Goal: Information Seeking & Learning: Learn about a topic

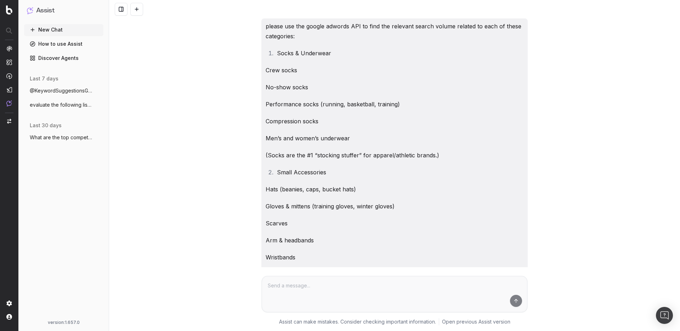
scroll to position [3037, 0]
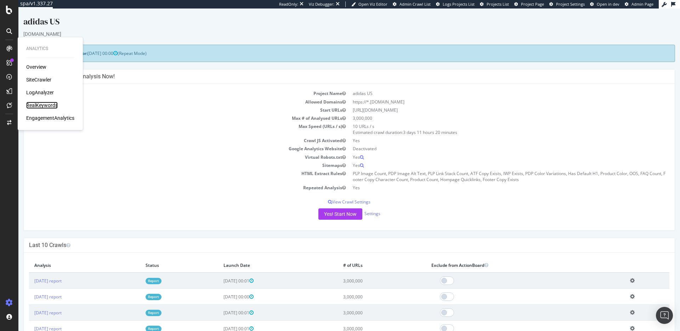
click at [52, 103] on div "RealKeywords" at bounding box center [42, 105] width 32 height 7
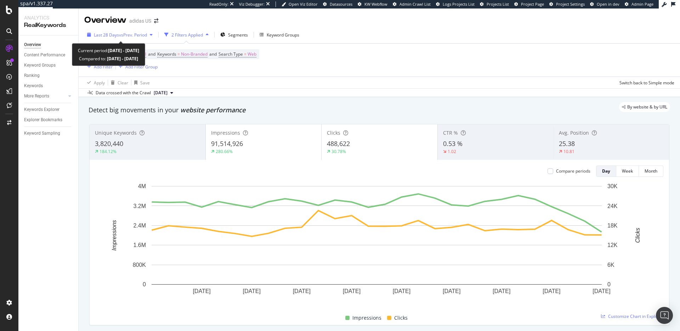
click at [132, 35] on span "vs Prev. Period" at bounding box center [133, 35] width 28 height 6
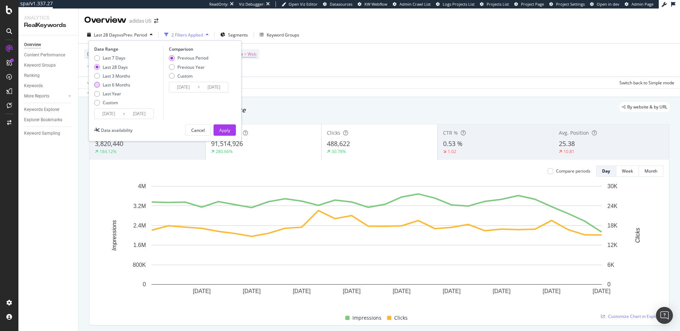
click at [98, 85] on div "Last 6 Months" at bounding box center [97, 85] width 6 height 6
type input "[DATE]"
click at [97, 75] on div "Last 3 Months" at bounding box center [97, 76] width 6 height 6
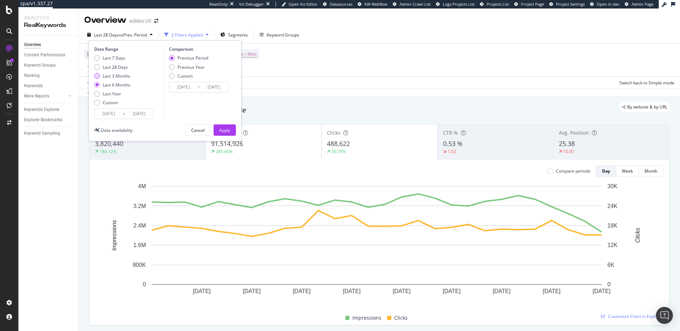
type input "[DATE]"
click at [217, 133] on button "Apply" at bounding box center [224, 129] width 22 height 11
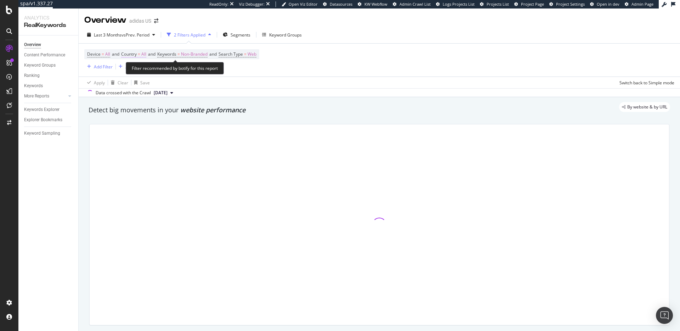
click at [134, 55] on span "Country" at bounding box center [129, 54] width 16 height 6
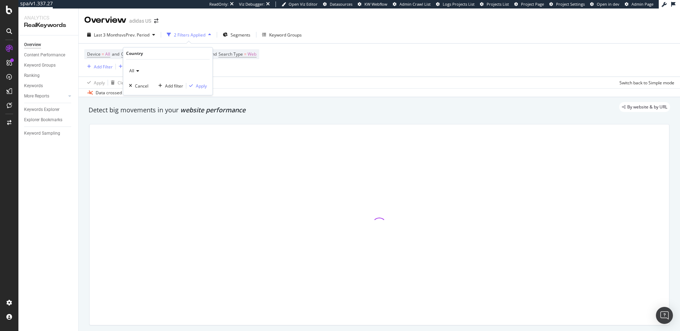
click at [139, 69] on div "All" at bounding box center [168, 70] width 78 height 11
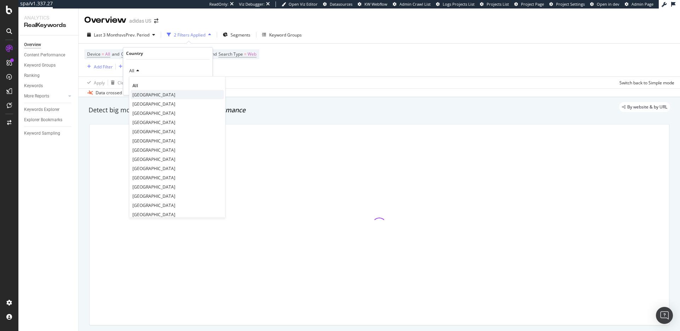
click at [143, 94] on span "[GEOGRAPHIC_DATA]" at bounding box center [153, 95] width 43 height 6
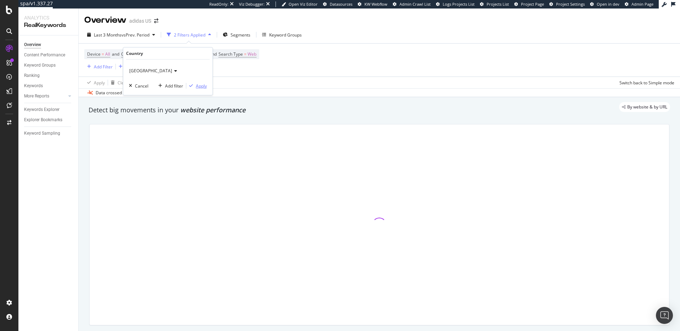
click at [200, 86] on div "Apply" at bounding box center [201, 86] width 11 height 6
click at [96, 68] on div "Add Filter" at bounding box center [103, 67] width 19 height 6
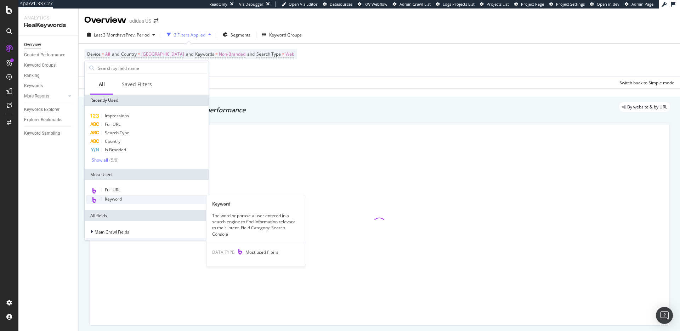
click at [107, 202] on div "Keyword" at bounding box center [146, 199] width 121 height 9
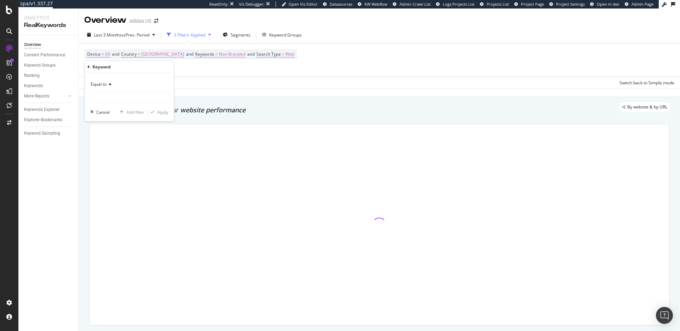
click at [112, 84] on div "Equal to" at bounding box center [129, 84] width 78 height 11
click at [114, 172] on span "Matches regex" at bounding box center [108, 173] width 29 height 6
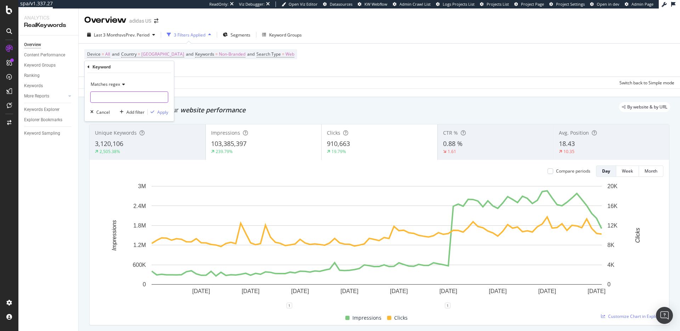
click at [136, 96] on input "text" at bounding box center [129, 96] width 77 height 11
paste input "(\b(nba|all-?star( weekend)?|allstars?)\b.*\b(basketball (shoes?|sneakers?|kick…"
type input "(\b(nba|all-?star( weekend)?|allstars?)\b.*\b(basketball (shoes?|sneakers?|kick…"
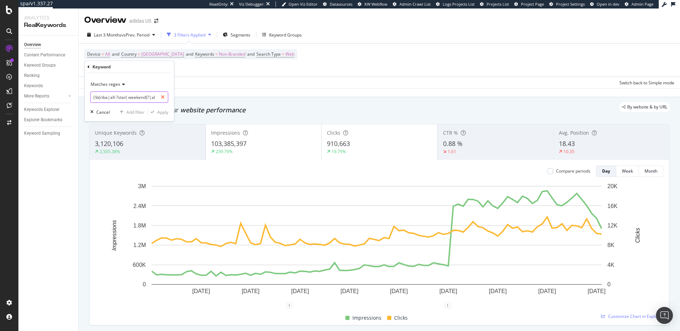
click at [165, 95] on div at bounding box center [163, 96] width 10 height 11
paste input "(NBA|NCAA|All-Star|playoffs|March Madness|[PERSON_NAME]|[PERSON_NAME]|Forum|DON…"
type input "(NBA|NCAA|All-Star|playoffs|March Madness|[PERSON_NAME]|[PERSON_NAME]|Forum|DON…"
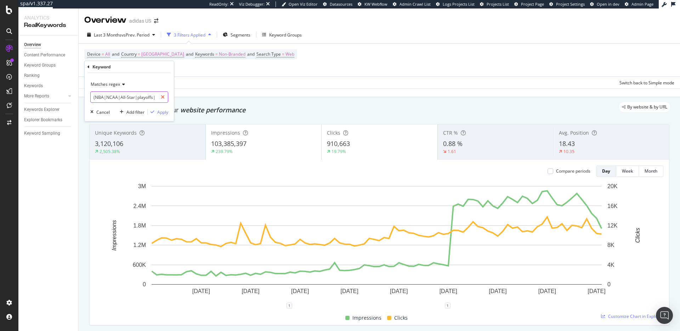
click at [162, 96] on icon at bounding box center [163, 97] width 4 height 5
click at [118, 98] on input "text" at bounding box center [129, 96] width 77 height 11
paste input "(?i)nba|all star|wnba|nfl|playoffs|super\s?bowl|college football|march madness|…"
paste input "nba|all star|wnba|nfl|playoffs|super\s?bowl|college football|march madness|worl…"
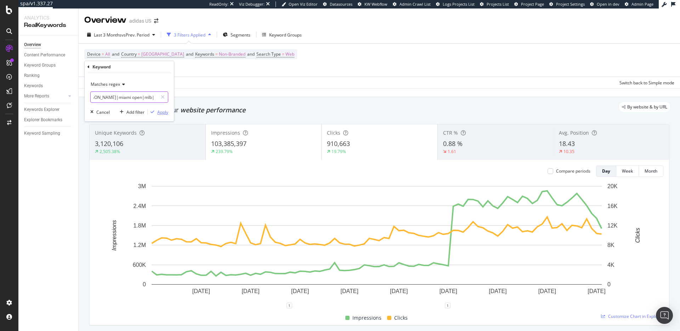
type input "(nba|all star|wnba|nfl|playoffs|super\s?bowl|college football|march madness|wor…"
click at [160, 114] on div "Apply" at bounding box center [162, 112] width 11 height 6
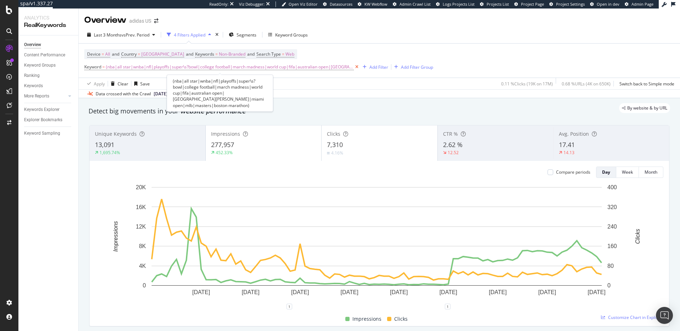
click at [354, 67] on icon at bounding box center [357, 66] width 6 height 7
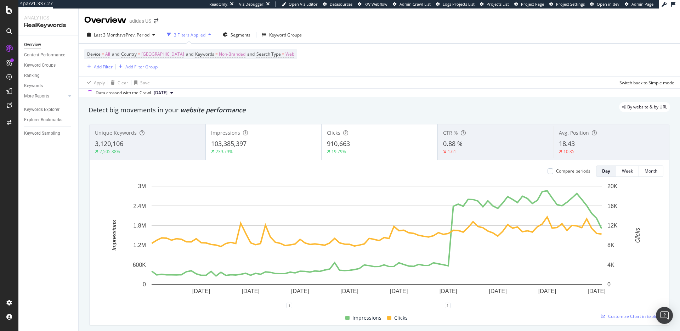
click at [94, 66] on div "Add Filter" at bounding box center [103, 67] width 19 height 6
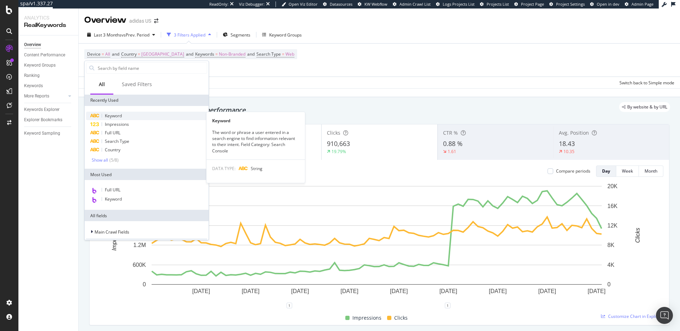
click at [106, 117] on span "Keyword" at bounding box center [113, 116] width 17 height 6
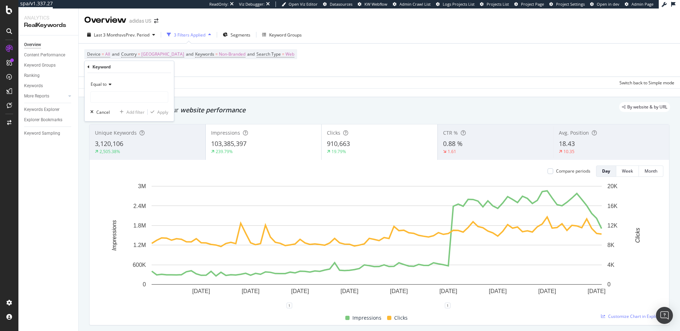
click at [105, 85] on span "Equal to" at bounding box center [99, 84] width 16 height 6
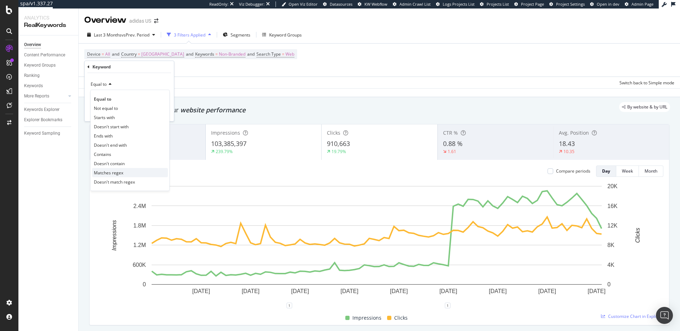
click at [119, 173] on span "Matches regex" at bounding box center [108, 173] width 29 height 6
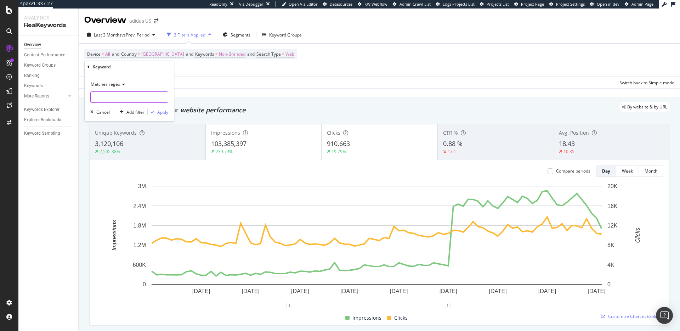
click at [122, 96] on input "text" at bounding box center [129, 96] width 77 height 11
paste input "[PERSON_NAME]|\bae\b|[PERSON_NAME]|forum|\bdon\b|dame|superstar( ii)?|jabbar"
type input "([PERSON_NAME]|\bae\b|[PERSON_NAME]|forum|\bdon\b|dame|superstar( ii)?|jabbar)"
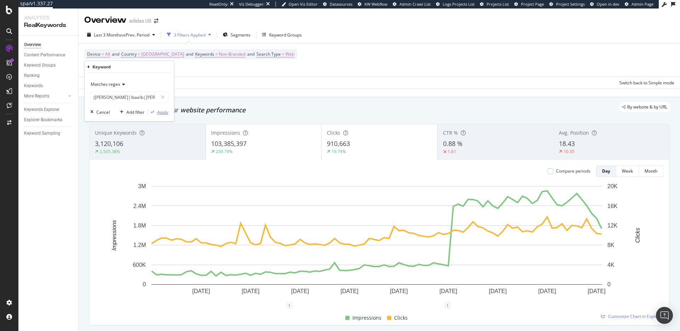
click at [163, 114] on div "Apply" at bounding box center [162, 112] width 11 height 6
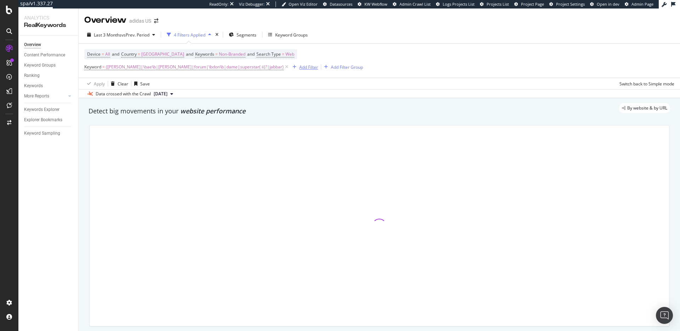
click at [299, 67] on div "Add Filter" at bounding box center [308, 67] width 19 height 6
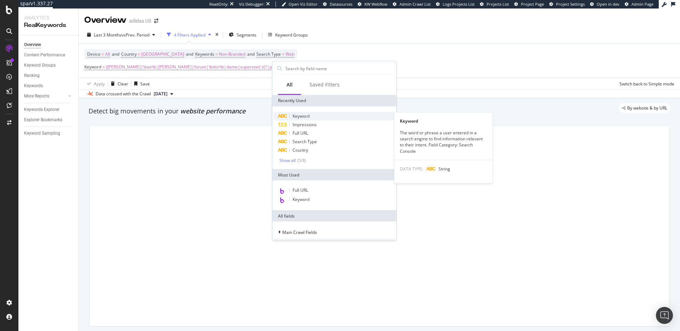
click at [301, 117] on span "Keyword" at bounding box center [300, 116] width 17 height 6
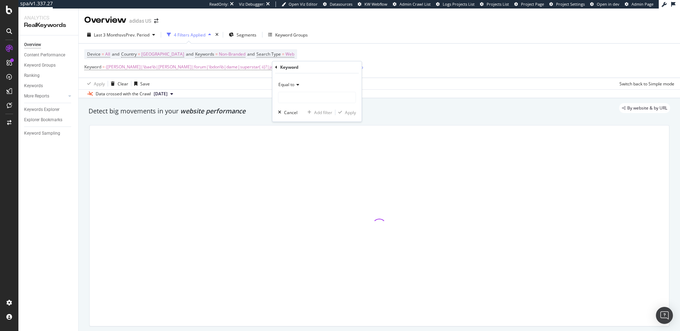
click at [287, 84] on span "Equal to" at bounding box center [286, 84] width 16 height 6
click at [296, 172] on span "Matches regex" at bounding box center [295, 173] width 29 height 6
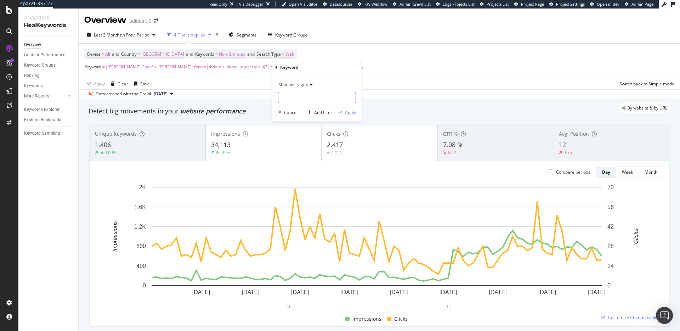
click at [299, 94] on input "text" at bounding box center [316, 97] width 77 height 11
click at [302, 99] on input "text" at bounding box center [316, 97] width 77 height 11
paste input "shoe(s)?|sneaker(s)?|basketball|hoops|kicks|gear|apparel|jersey(s)?|short(s)?|s…"
type input "(shoe(s)?|sneaker(s)?|basketball|hoops|kicks|gear|apparel|jersey(s)?|short(s)?|…"
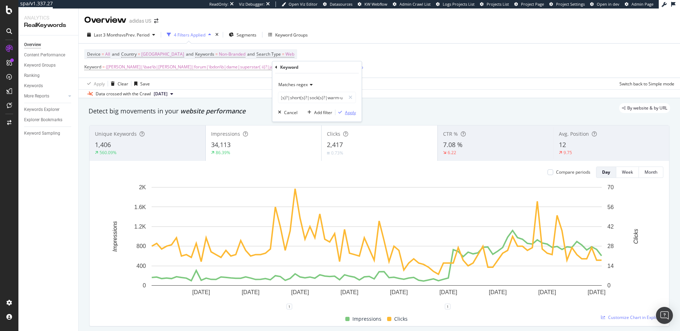
scroll to position [0, 0]
click at [353, 114] on div "Apply" at bounding box center [350, 112] width 11 height 6
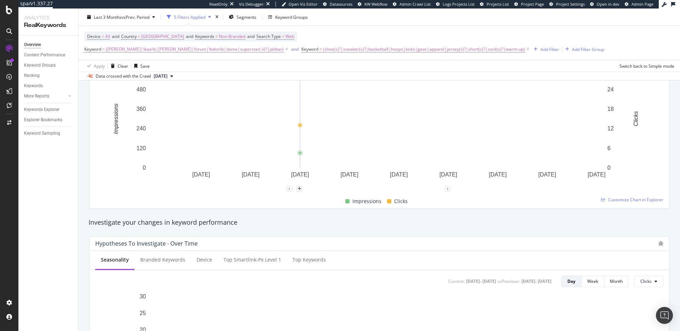
scroll to position [118, 0]
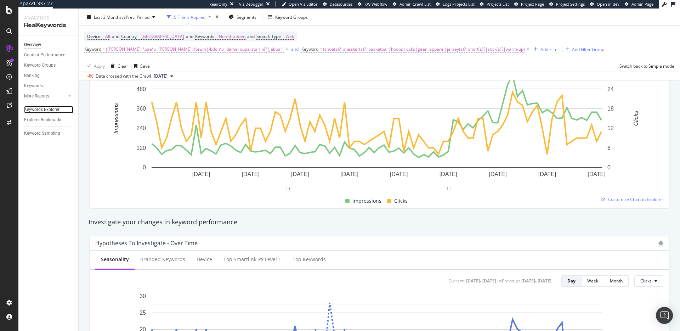
click at [45, 112] on div "Keywords Explorer" at bounding box center [41, 109] width 35 height 7
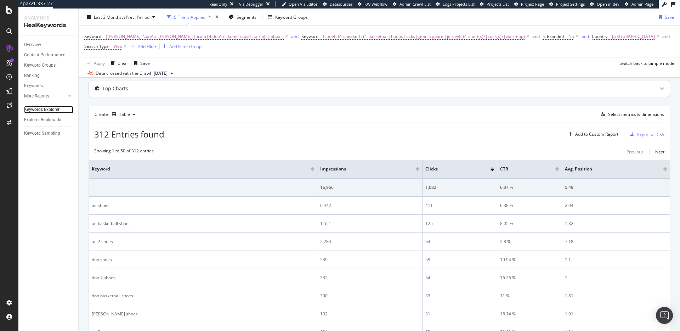
scroll to position [86, 0]
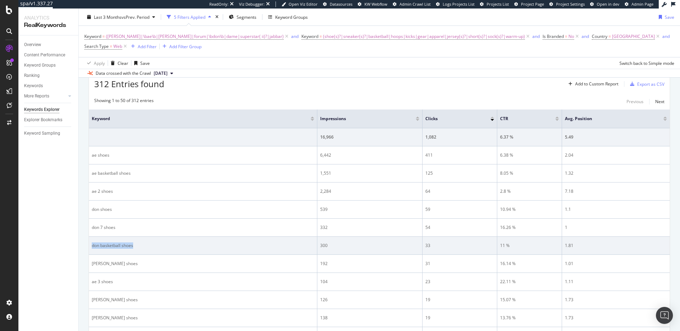
drag, startPoint x: 138, startPoint y: 246, endPoint x: 90, endPoint y: 245, distance: 48.5
click at [90, 245] on td "don basketball shoes" at bounding box center [203, 245] width 228 height 18
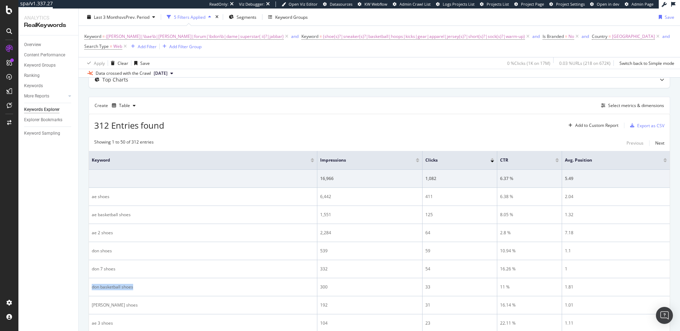
scroll to position [44, 0]
click at [619, 105] on div "Select metrics & dimensions" at bounding box center [636, 106] width 56 height 6
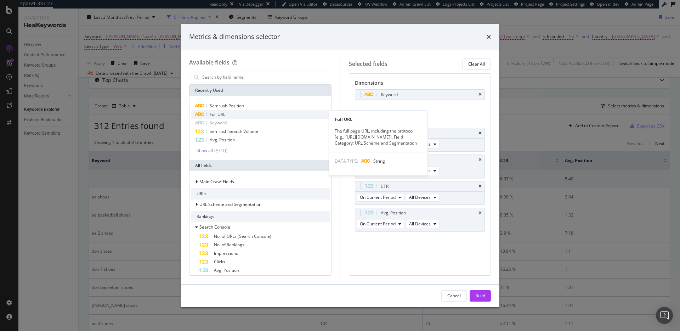
click at [215, 114] on span "Full URL" at bounding box center [218, 114] width 16 height 6
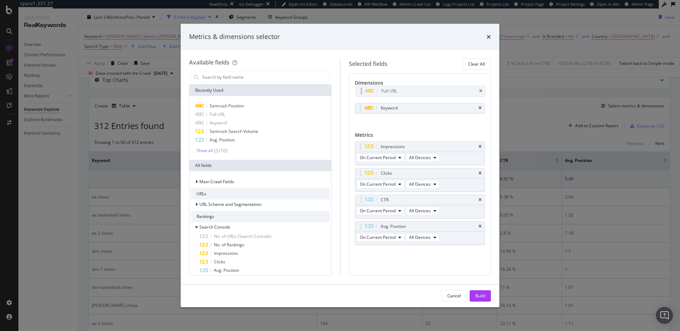
drag, startPoint x: 392, startPoint y: 110, endPoint x: 393, endPoint y: 93, distance: 17.0
click at [393, 93] on body "spa/v1.337.27 ReadOnly: Viz Debugger: Open Viz Editor Datasources KW Webflow Ad…" at bounding box center [340, 165] width 680 height 331
click at [481, 297] on div "Build" at bounding box center [480, 295] width 10 height 6
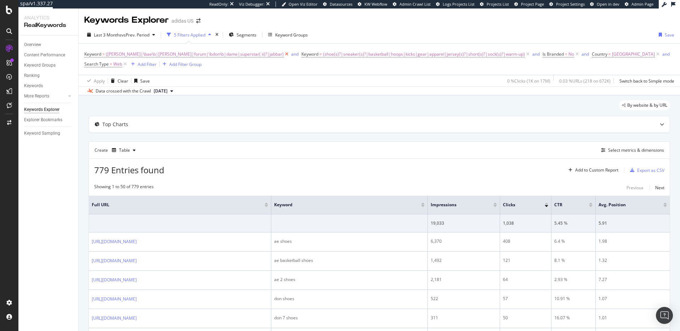
click at [284, 54] on icon at bounding box center [287, 54] width 6 height 7
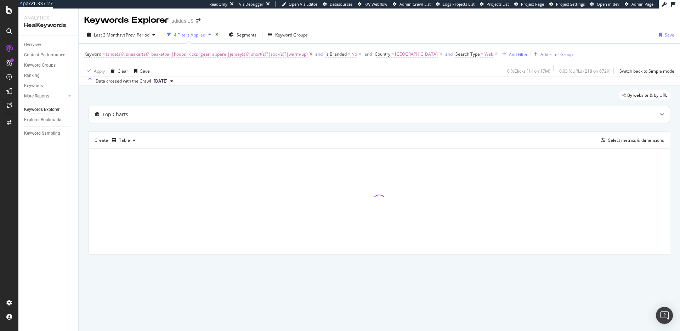
click at [308, 55] on icon at bounding box center [311, 54] width 6 height 7
click at [285, 55] on div "Add Filter" at bounding box center [277, 54] width 19 height 6
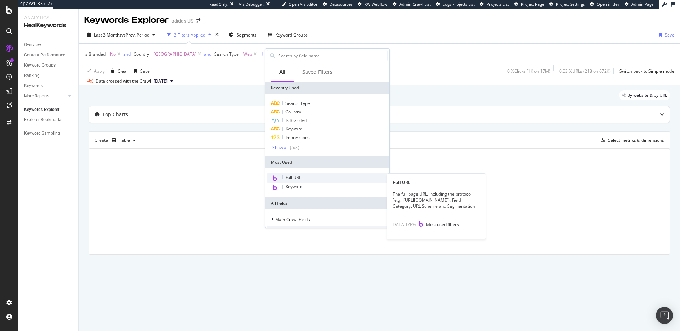
click at [287, 179] on span "Full URL" at bounding box center [293, 177] width 16 height 6
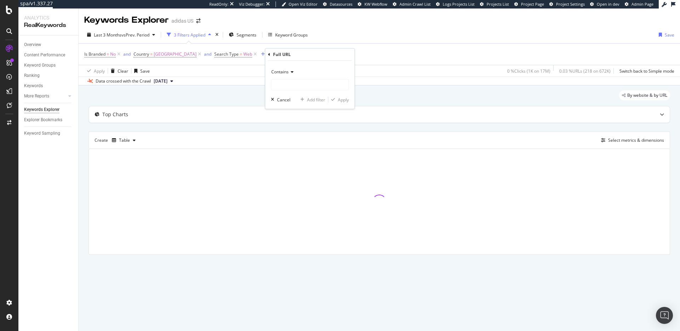
click at [288, 76] on div "Contains" at bounding box center [310, 71] width 78 height 11
click at [286, 161] on span "Matches regex" at bounding box center [288, 160] width 29 height 6
click at [307, 83] on input "text" at bounding box center [309, 84] width 77 height 11
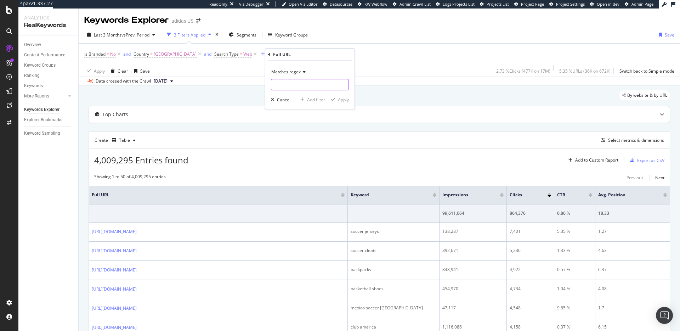
click at [289, 86] on input "text" at bounding box center [309, 84] width 77 height 11
click at [289, 71] on span "Matches regex" at bounding box center [285, 72] width 29 height 6
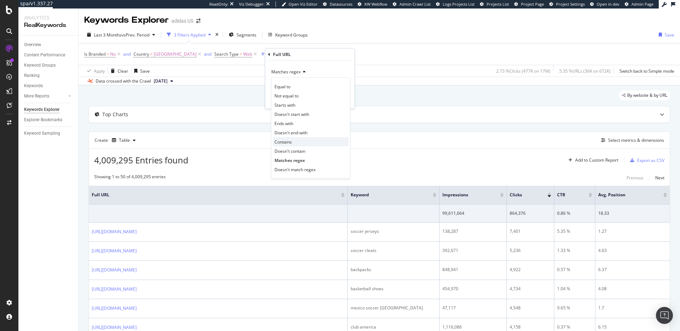
click at [290, 143] on span "Contains" at bounding box center [282, 142] width 17 height 6
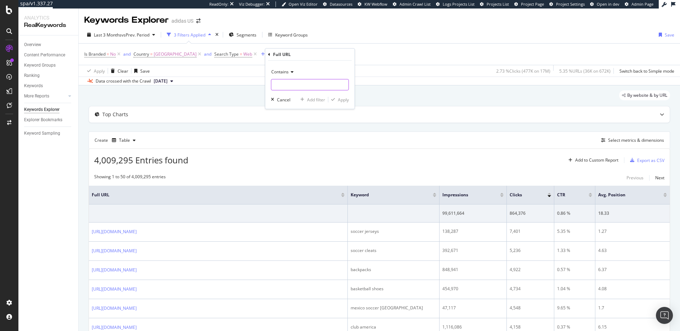
click at [292, 83] on input "text" at bounding box center [309, 84] width 77 height 11
paste input "bdon"
type input "bdon"
click at [347, 102] on div "Apply" at bounding box center [343, 100] width 11 height 6
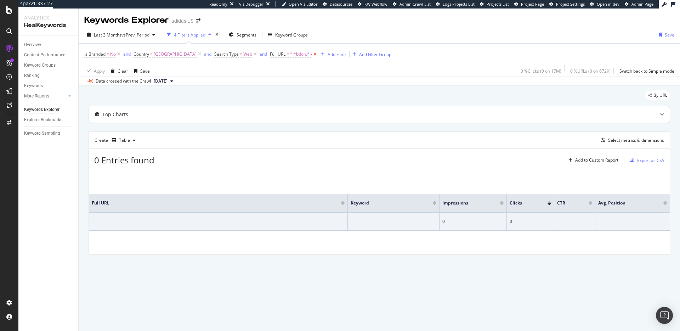
click at [318, 53] on icon at bounding box center [315, 54] width 6 height 7
